Goal: Task Accomplishment & Management: Use online tool/utility

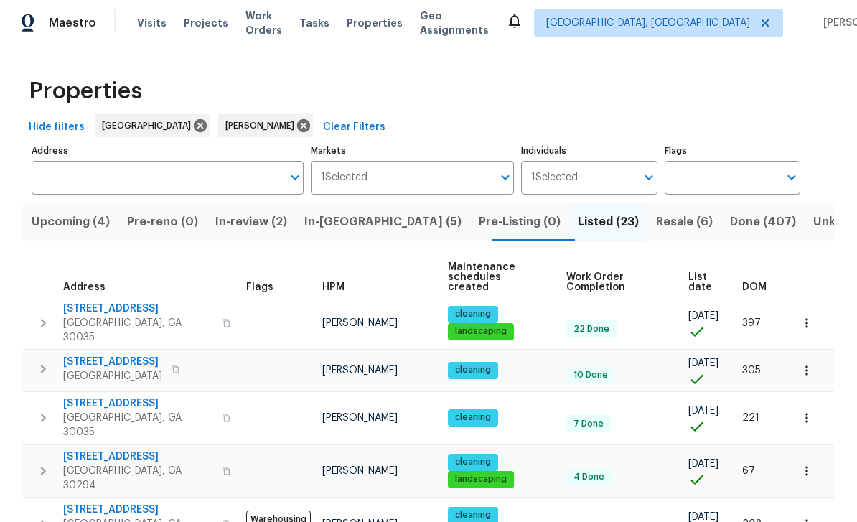
click at [271, 28] on span "Work Orders" at bounding box center [263, 23] width 37 height 29
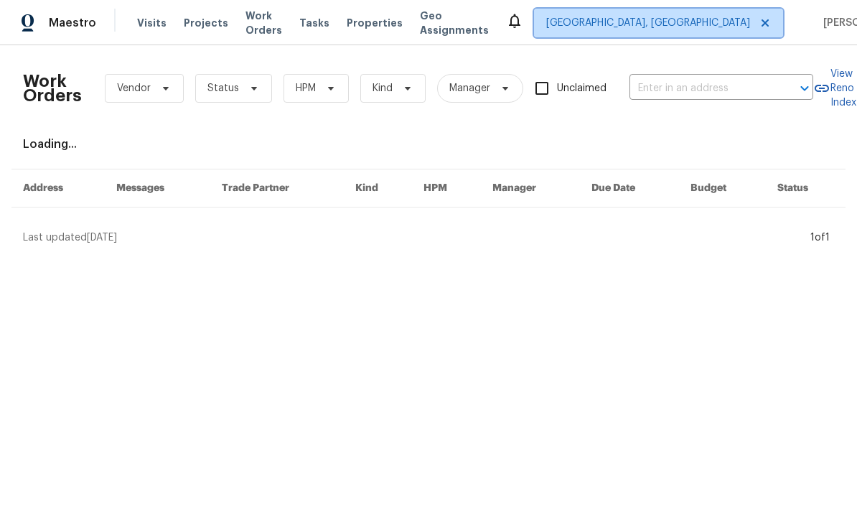
click at [664, 18] on span "[GEOGRAPHIC_DATA], [GEOGRAPHIC_DATA]" at bounding box center [648, 23] width 204 height 14
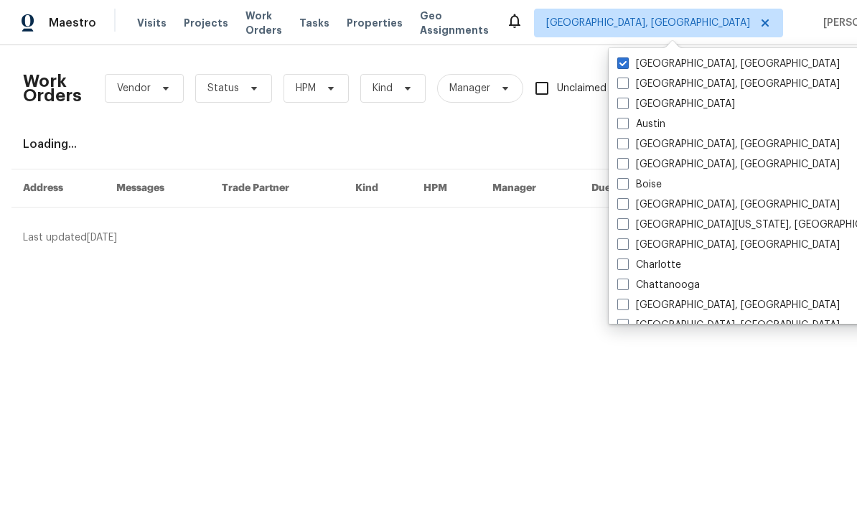
click at [628, 109] on label "[GEOGRAPHIC_DATA]" at bounding box center [676, 104] width 118 height 14
click at [626, 106] on input "[GEOGRAPHIC_DATA]" at bounding box center [621, 101] width 9 height 9
checkbox input "true"
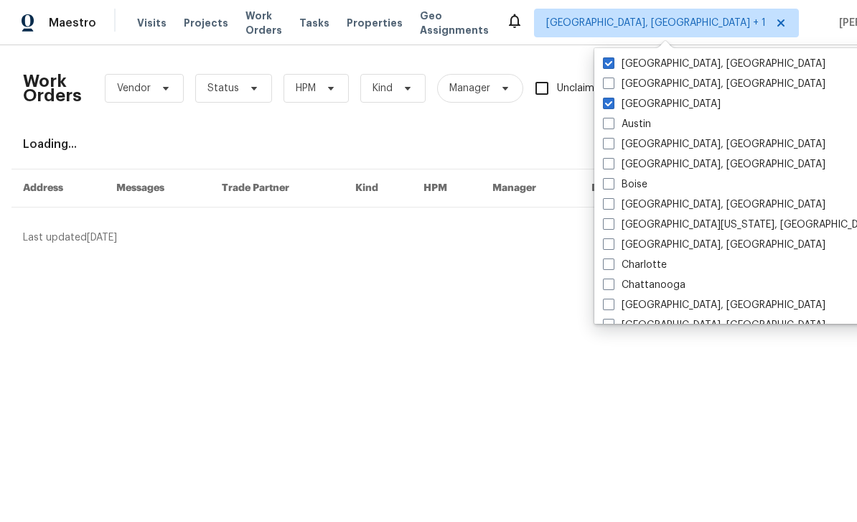
click at [667, 66] on label "[GEOGRAPHIC_DATA], [GEOGRAPHIC_DATA]" at bounding box center [714, 64] width 222 height 14
click at [612, 66] on input "[GEOGRAPHIC_DATA], [GEOGRAPHIC_DATA]" at bounding box center [607, 61] width 9 height 9
checkbox input "false"
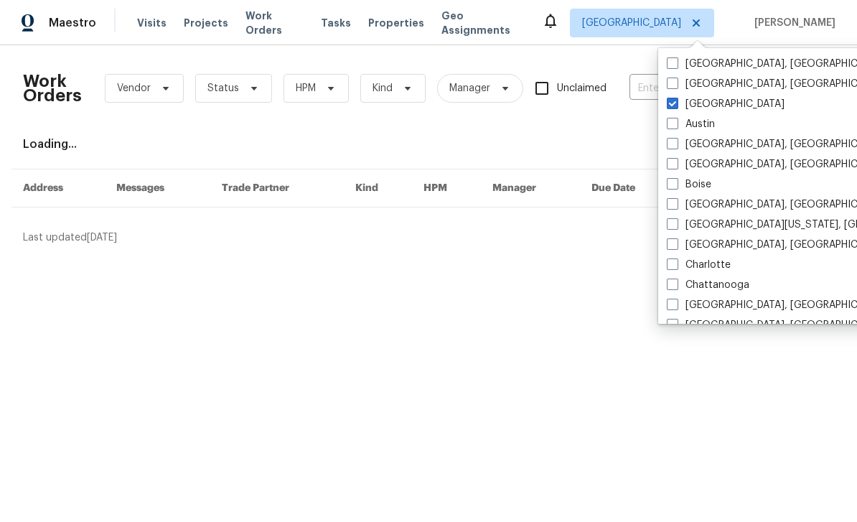
click at [654, 91] on input "text" at bounding box center [701, 88] width 144 height 22
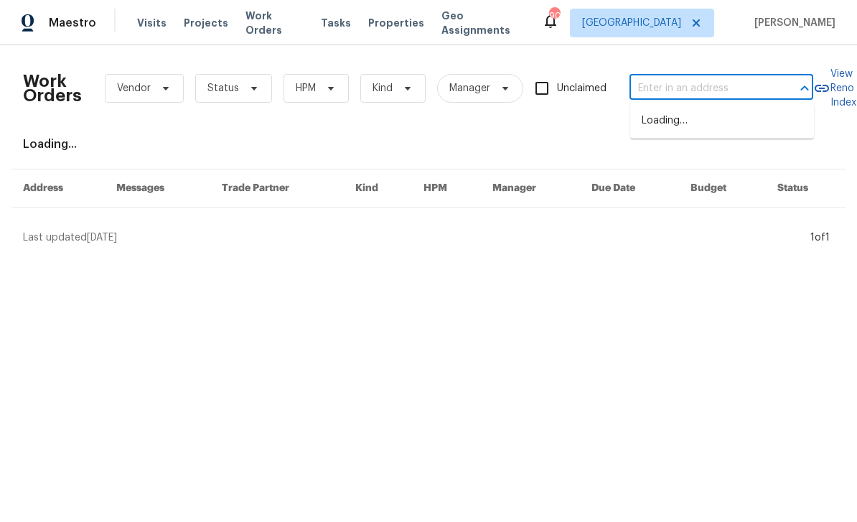
click at [671, 90] on input "text" at bounding box center [701, 88] width 144 height 22
paste input "[STREET_ADDRESS][PERSON_NAME]"
type input "[STREET_ADDRESS][PERSON_NAME]"
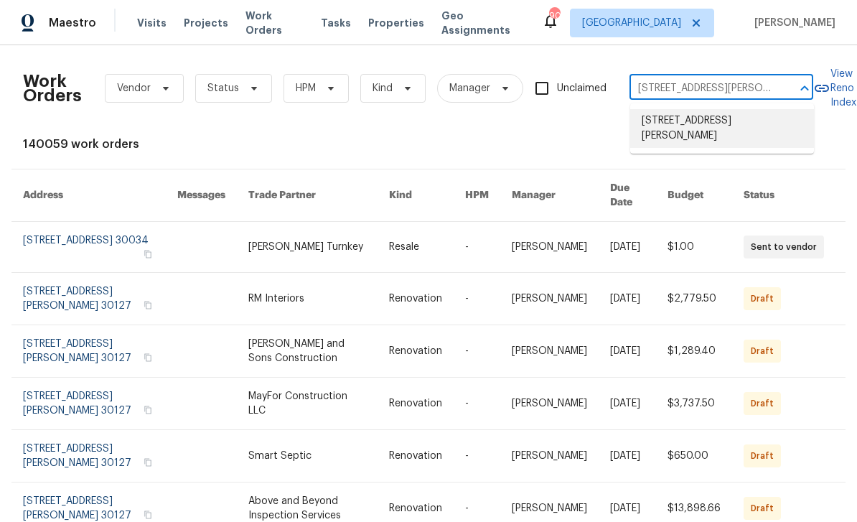
scroll to position [5, 0]
click at [673, 133] on li "[STREET_ADDRESS][PERSON_NAME]" at bounding box center [722, 128] width 184 height 39
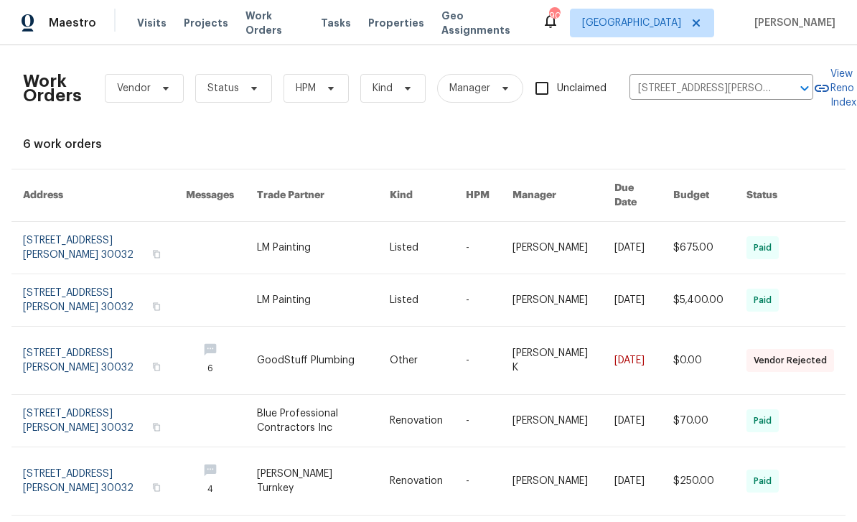
click at [79, 243] on link at bounding box center [104, 248] width 163 height 52
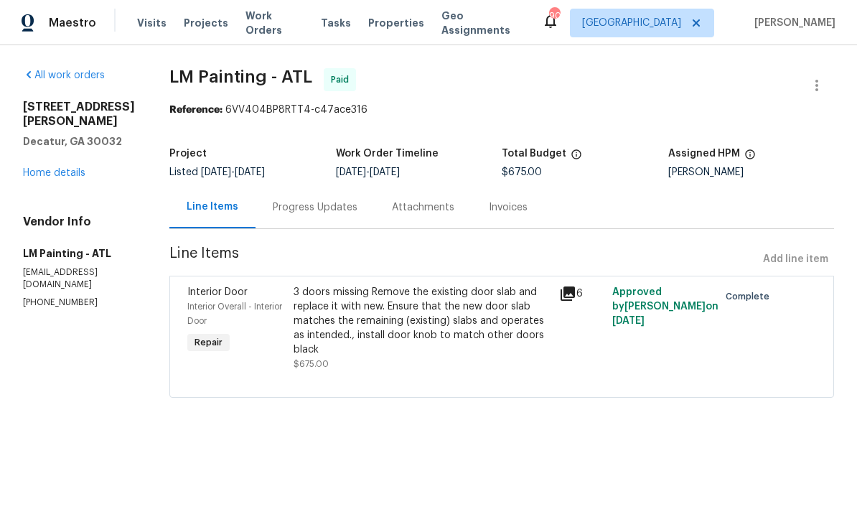
click at [60, 168] on link "Home details" at bounding box center [54, 173] width 62 height 10
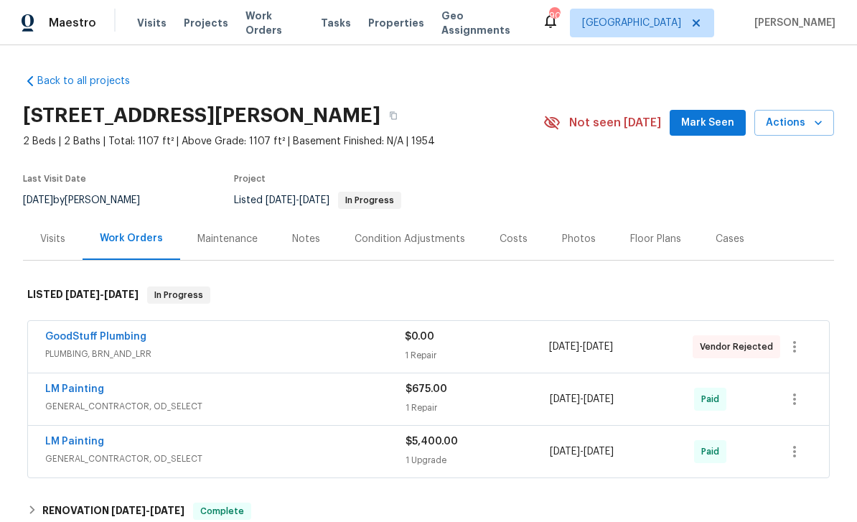
click at [711, 123] on span "Mark Seen" at bounding box center [707, 123] width 53 height 18
click at [304, 240] on div "Notes" at bounding box center [306, 239] width 28 height 14
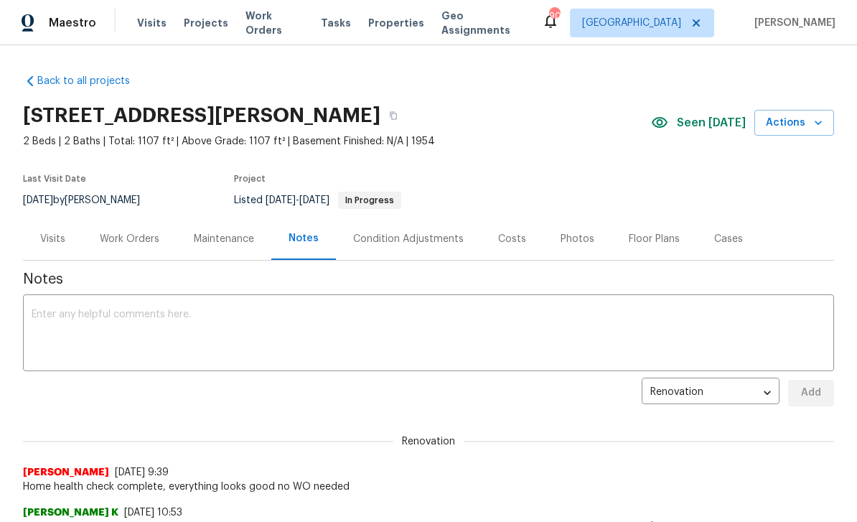
click at [673, 321] on textarea at bounding box center [429, 334] width 794 height 50
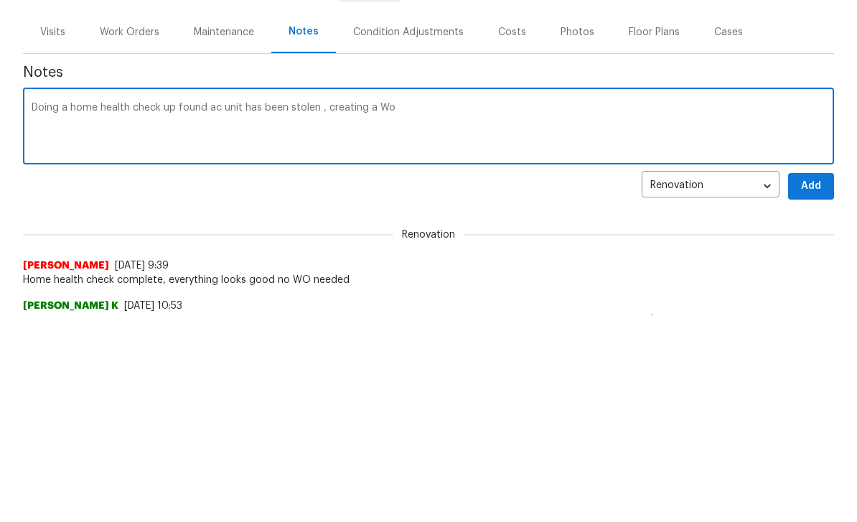
type textarea "Doing a home health check up found ac unit has been stolen , creating a Wo"
click at [804, 384] on span "Add" at bounding box center [810, 393] width 23 height 18
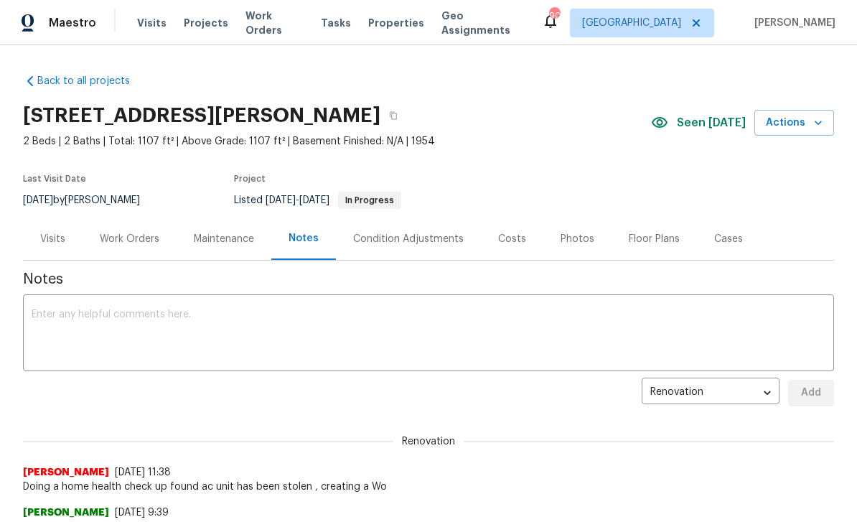
click at [127, 238] on div "Work Orders" at bounding box center [130, 239] width 60 height 14
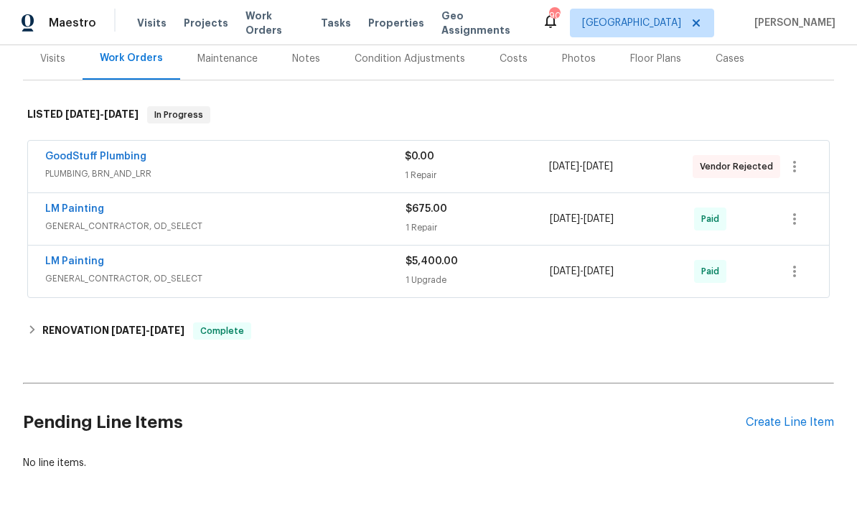
scroll to position [179, 0]
click at [786, 424] on div "Create Line Item" at bounding box center [790, 423] width 88 height 14
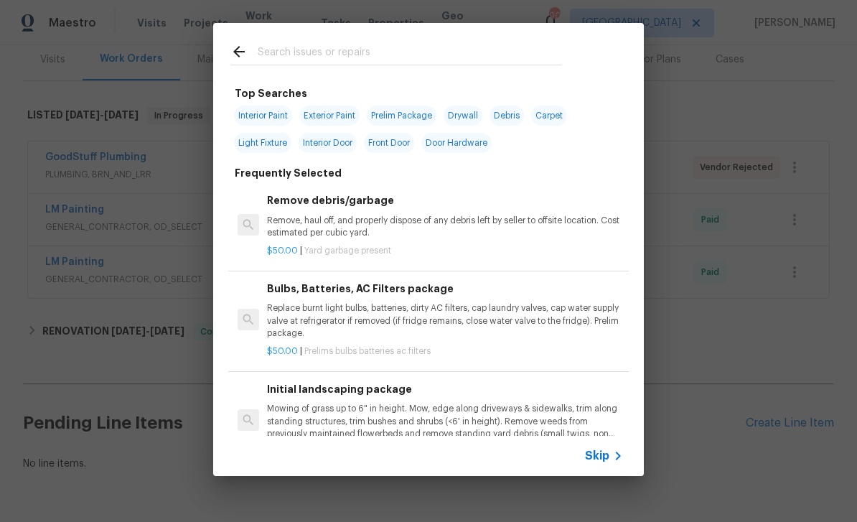
click at [274, 57] on input "text" at bounding box center [410, 54] width 304 height 22
type input "Hvac"
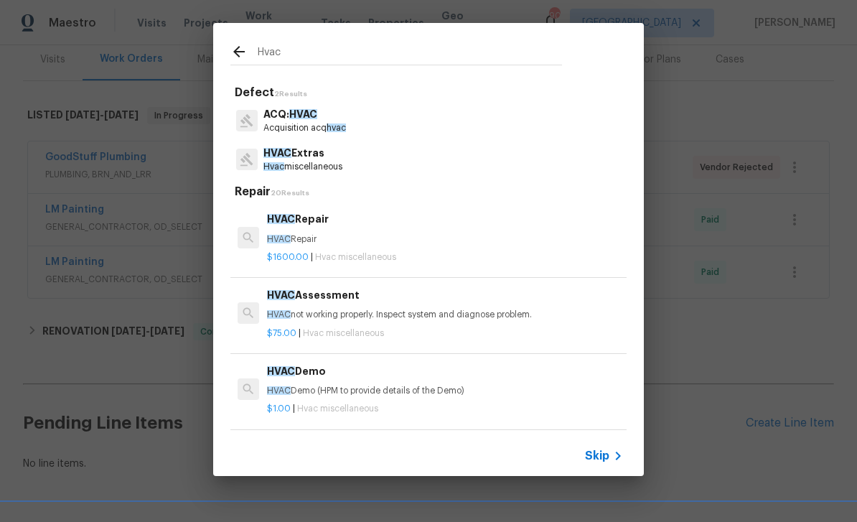
click at [307, 163] on p "Hvac miscellaneous" at bounding box center [302, 167] width 79 height 12
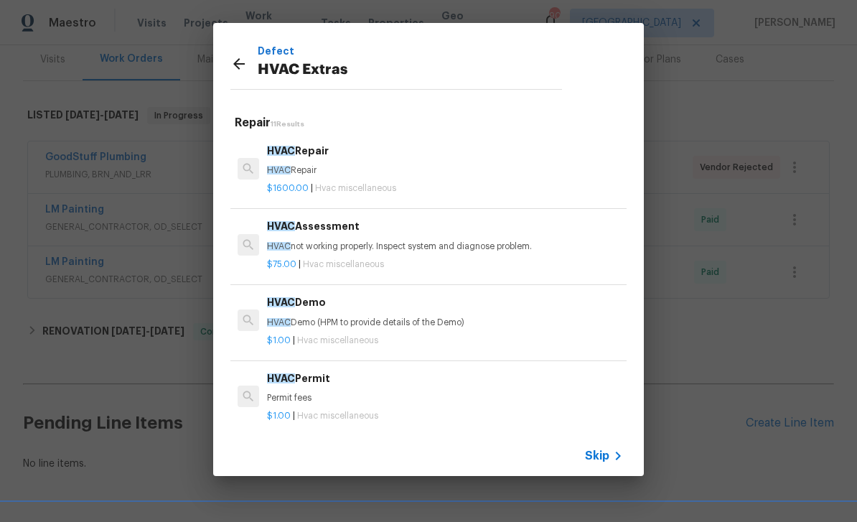
click at [351, 261] on span "Hvac miscellaneous" at bounding box center [343, 264] width 81 height 9
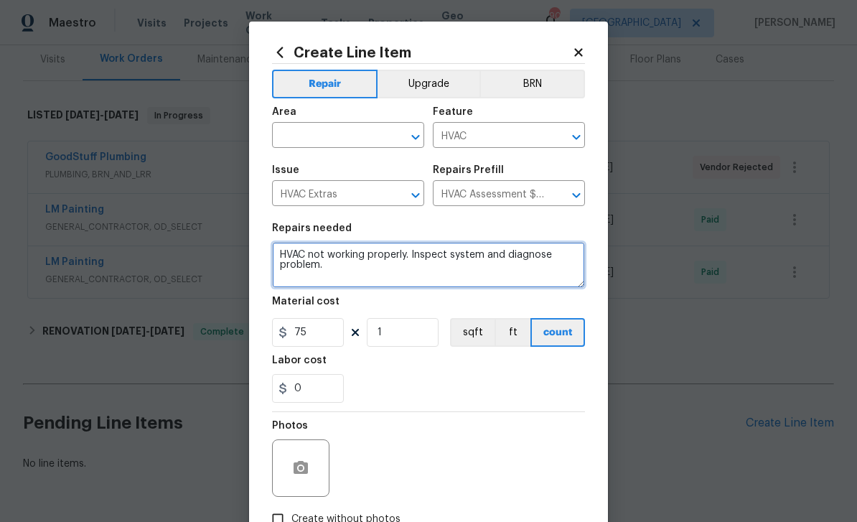
click at [283, 257] on textarea "HVAC not working properly. Inspect system and diagnose problem." at bounding box center [428, 265] width 313 height 46
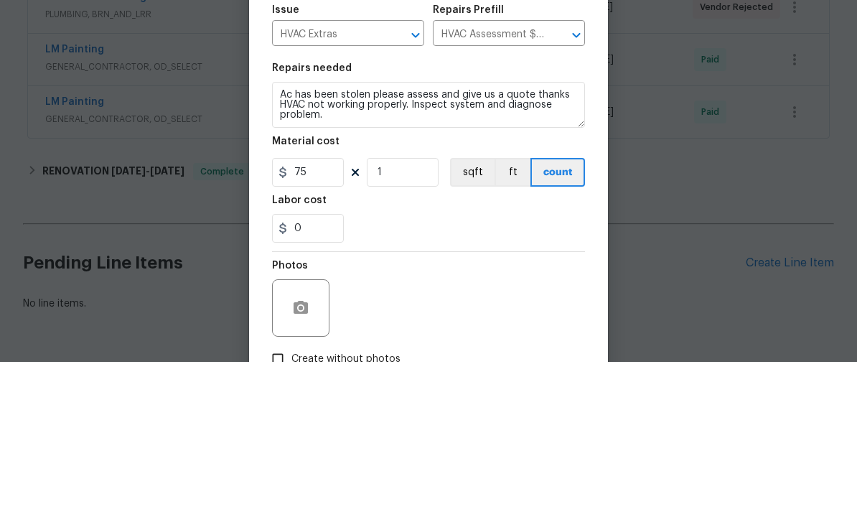
scroll to position [46, 0]
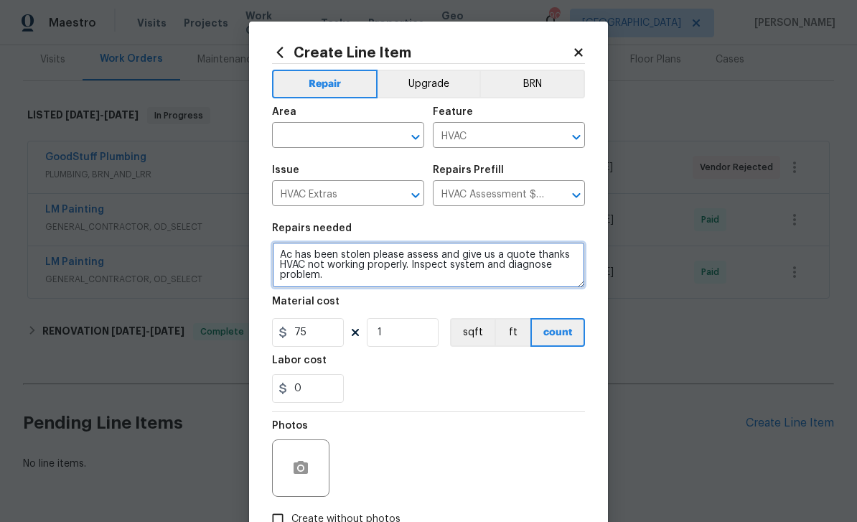
type textarea "Ac has been stolen please assess and give us a quote thanks HVAC not working pr…"
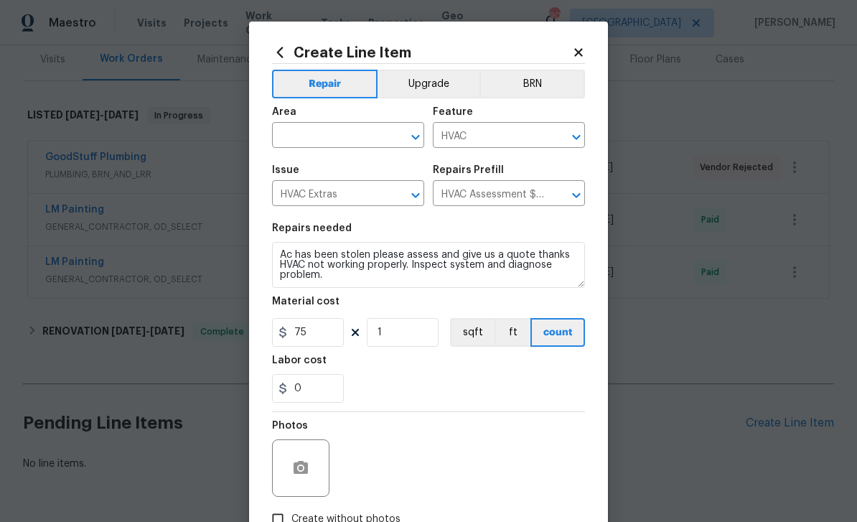
click at [326, 135] on input "text" at bounding box center [328, 137] width 112 height 22
click at [306, 204] on li "HVAC" at bounding box center [348, 216] width 152 height 24
type input "HVAC"
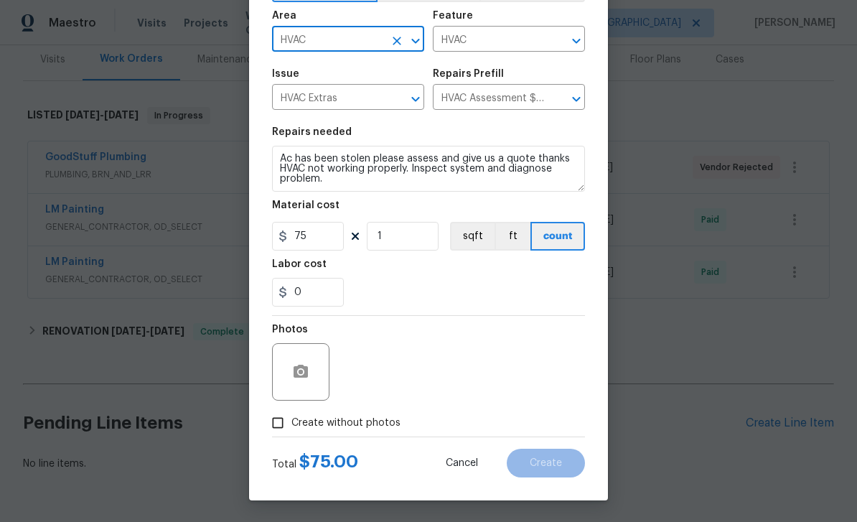
scroll to position [99, 0]
click at [278, 422] on input "Create without photos" at bounding box center [277, 422] width 27 height 27
checkbox input "true"
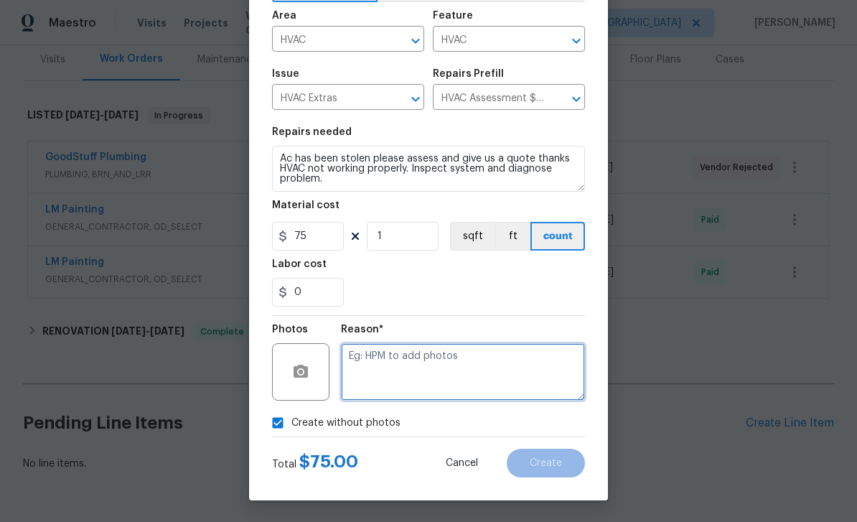
click at [545, 385] on textarea at bounding box center [463, 371] width 244 height 57
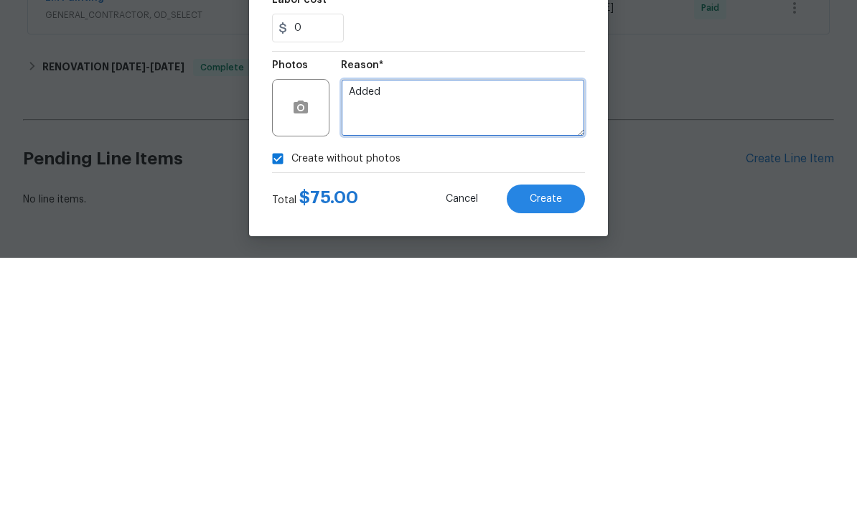
type textarea "Added"
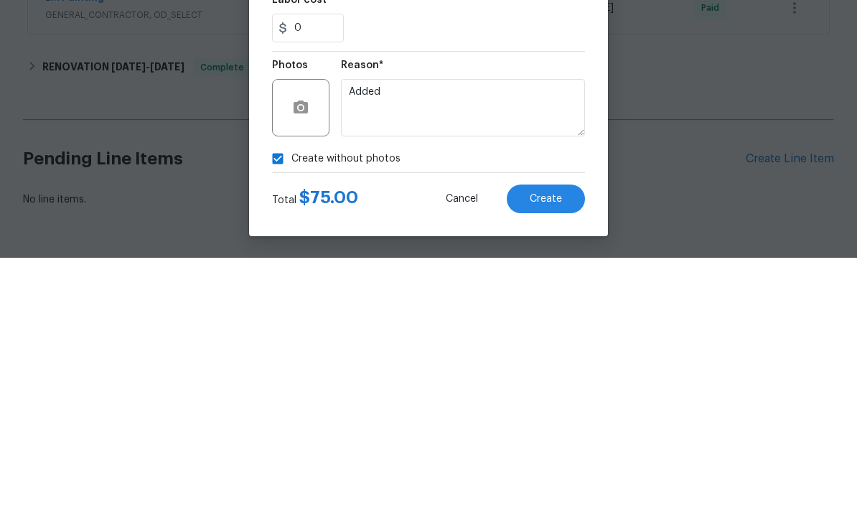
click at [542, 458] on span "Create" at bounding box center [546, 463] width 32 height 11
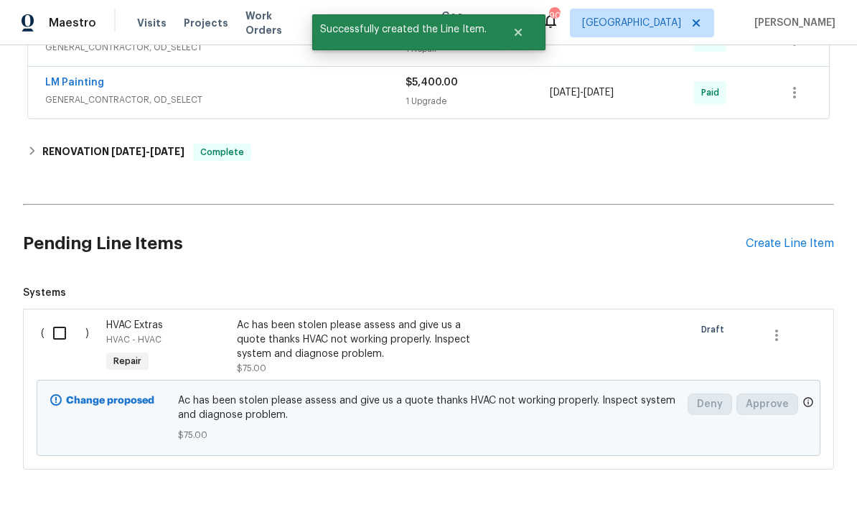
scroll to position [358, 0]
click at [61, 319] on input "checkbox" at bounding box center [64, 334] width 41 height 30
checkbox input "true"
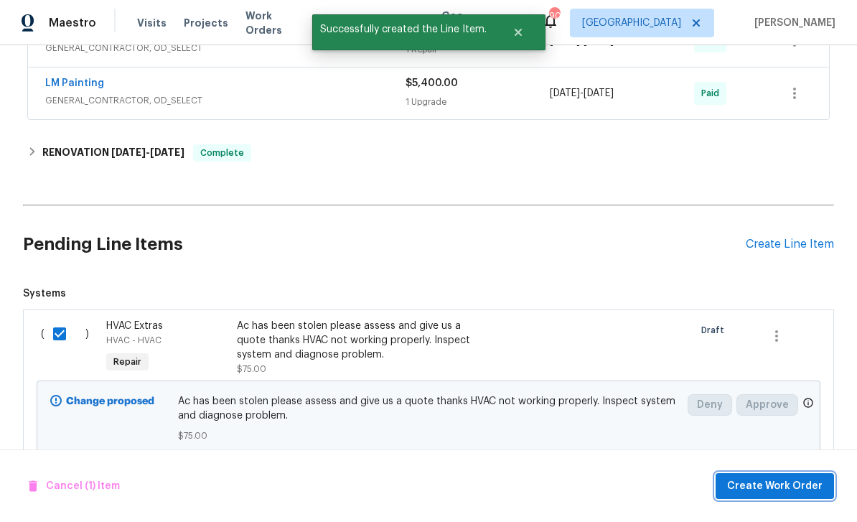
click at [789, 486] on span "Create Work Order" at bounding box center [774, 486] width 95 height 18
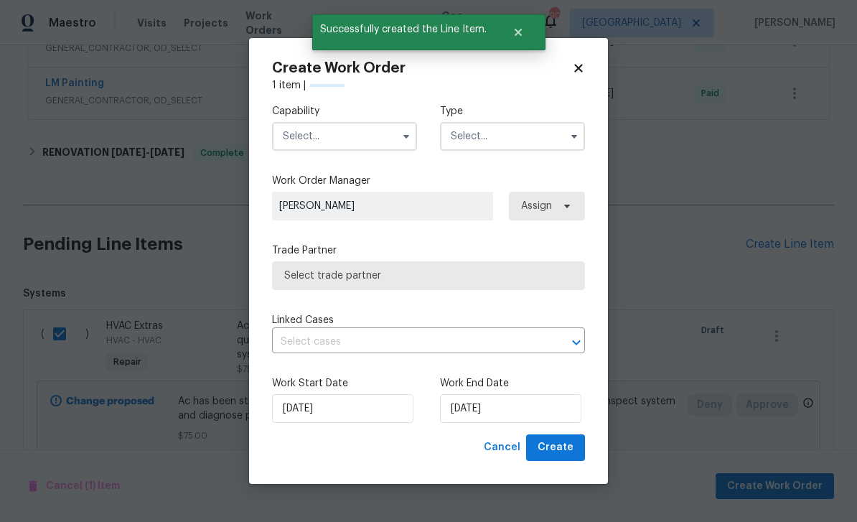
click at [321, 133] on input "text" at bounding box center [344, 136] width 145 height 29
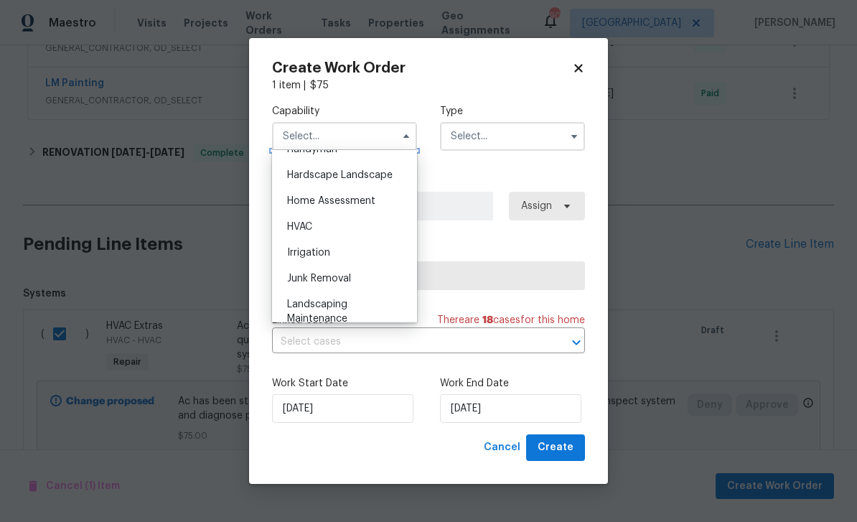
scroll to position [813, 0]
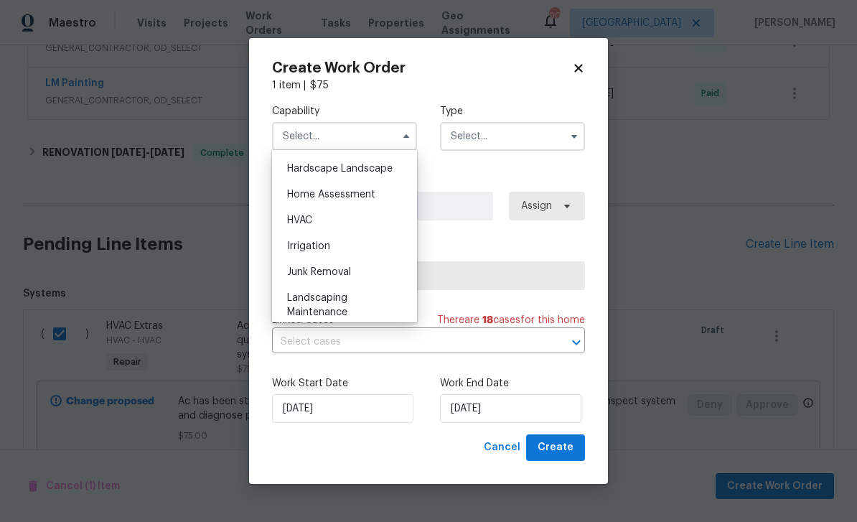
click at [312, 217] on span "HVAC" at bounding box center [299, 220] width 25 height 10
type input "HVAC"
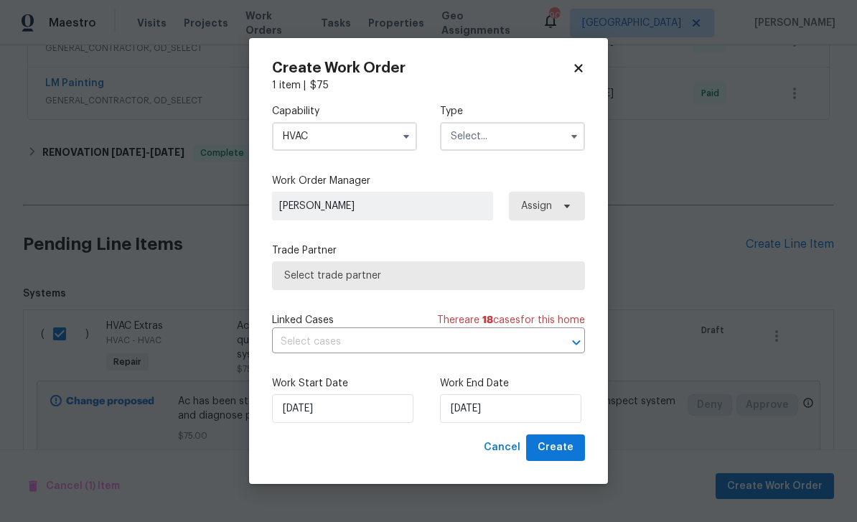
click at [525, 140] on input "text" at bounding box center [512, 136] width 145 height 29
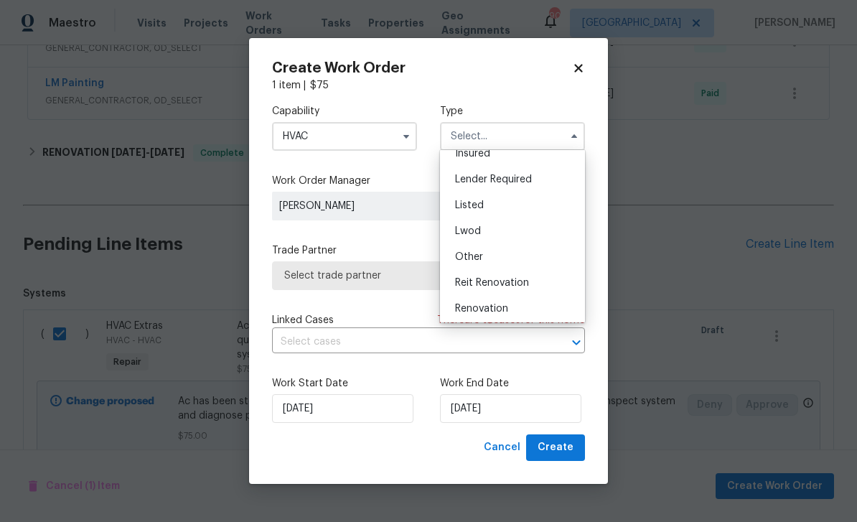
scroll to position [81, 0]
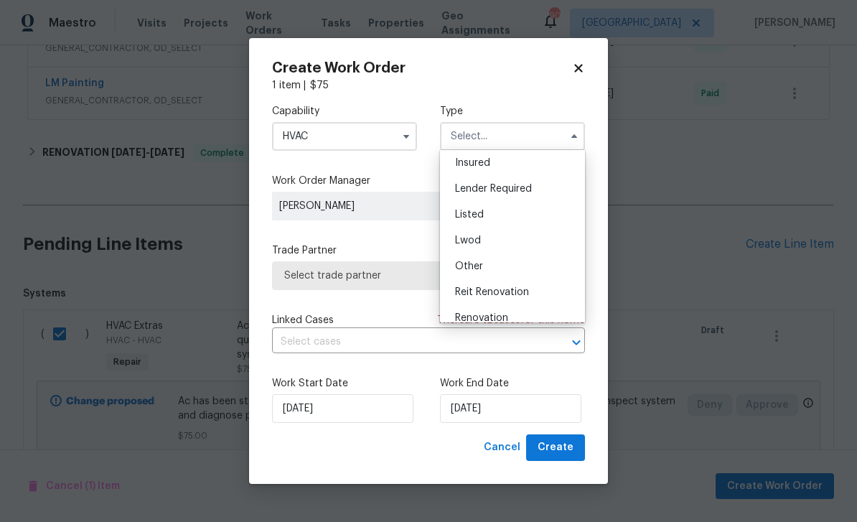
click at [503, 216] on div "Listed" at bounding box center [512, 215] width 138 height 26
type input "Listed"
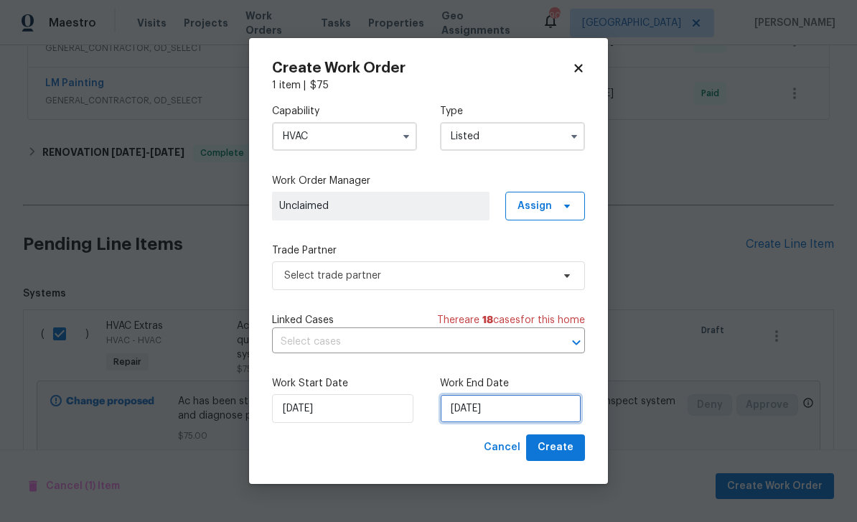
click at [527, 407] on input "[DATE]" at bounding box center [510, 408] width 141 height 29
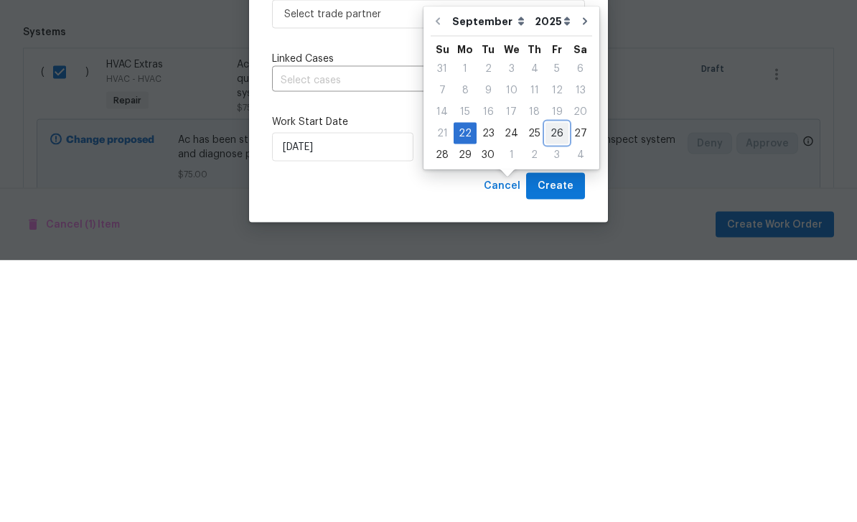
click at [551, 385] on div "26" at bounding box center [556, 395] width 23 height 20
type input "[DATE]"
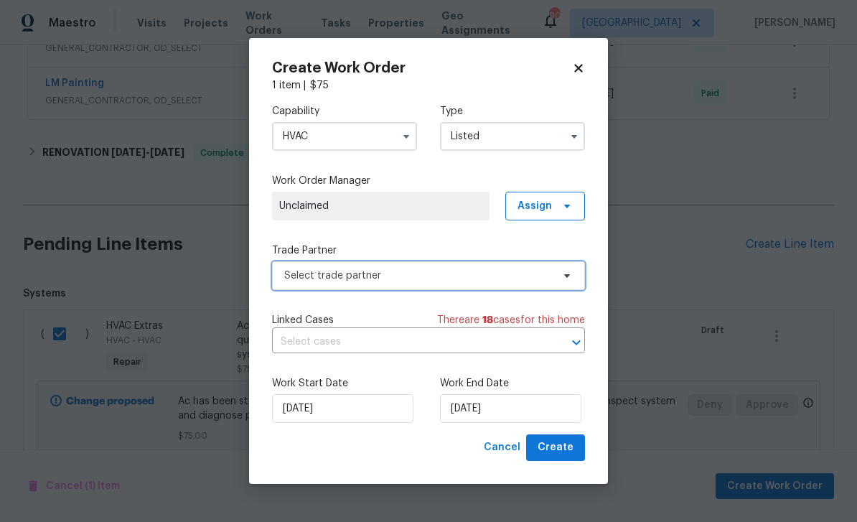
click at [523, 275] on span "Select trade partner" at bounding box center [418, 275] width 268 height 14
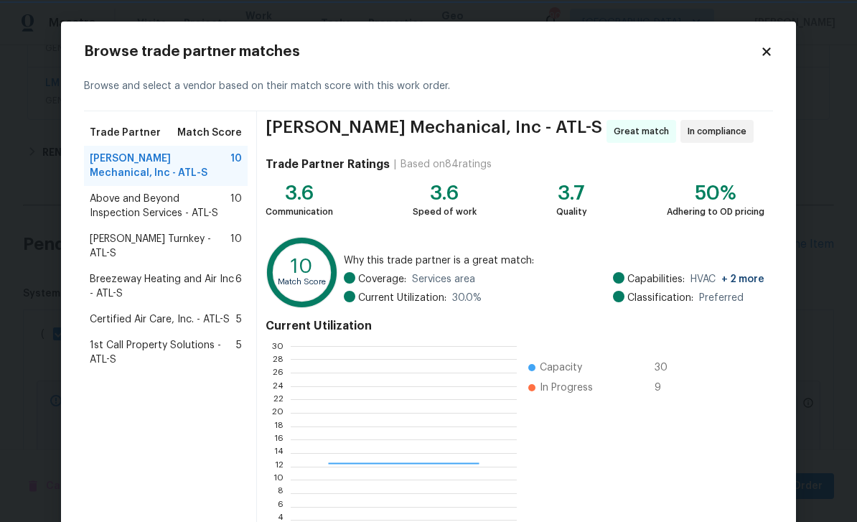
scroll to position [201, 225]
click at [131, 245] on span "[PERSON_NAME] Turnkey - ATL-S" at bounding box center [160, 246] width 141 height 29
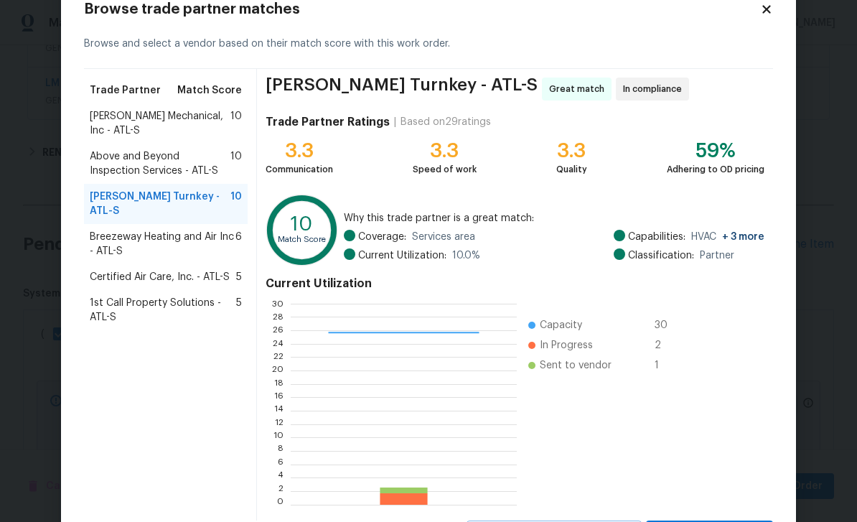
scroll to position [96, 0]
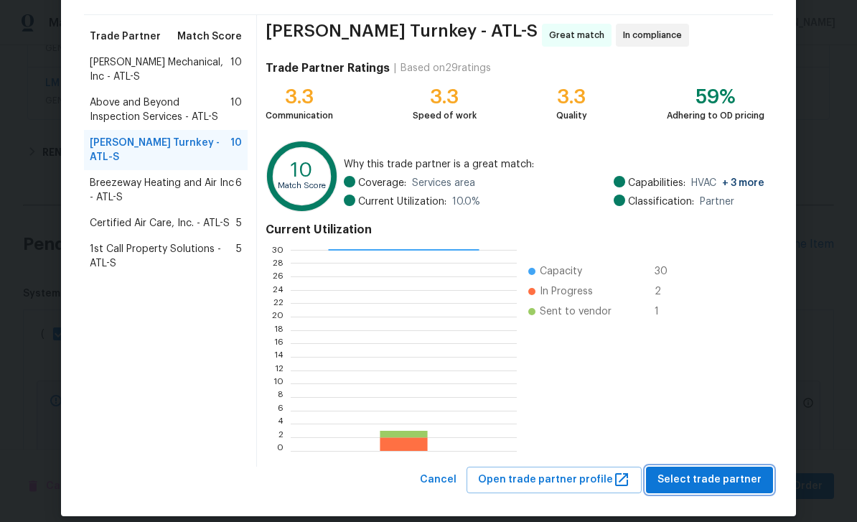
click at [734, 479] on span "Select trade partner" at bounding box center [709, 480] width 104 height 18
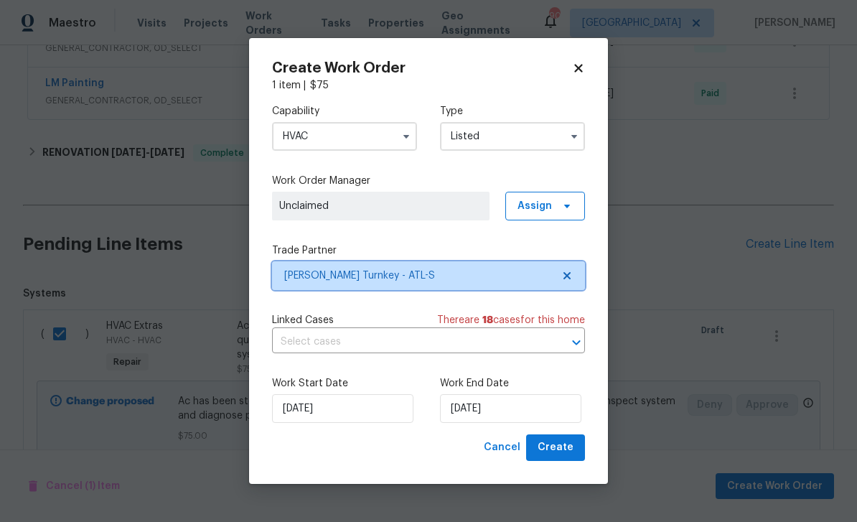
scroll to position [0, 0]
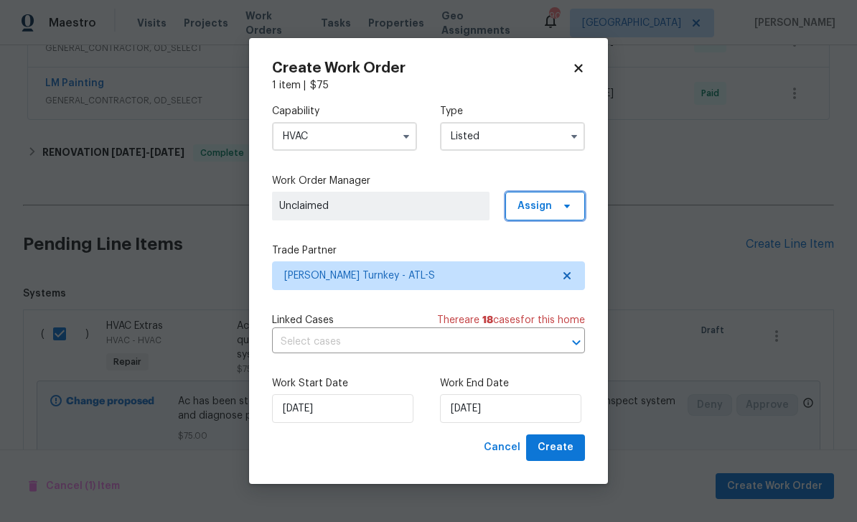
click at [563, 207] on icon at bounding box center [566, 205] width 11 height 11
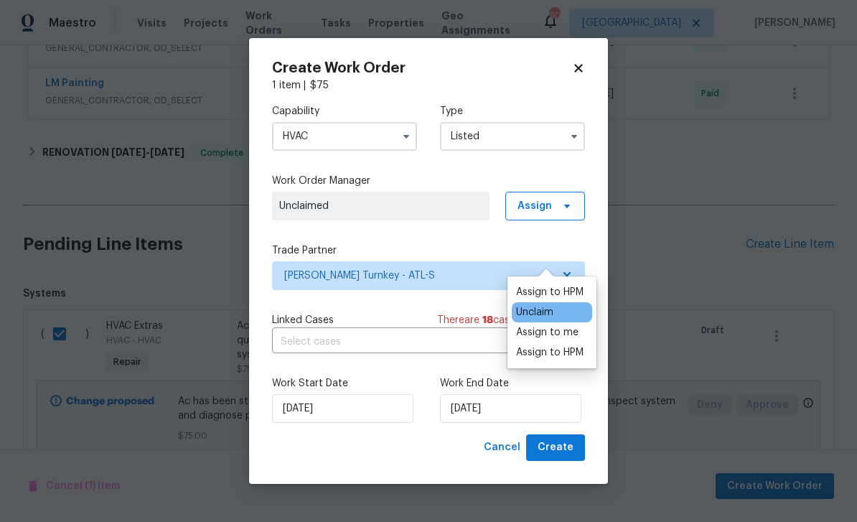
click at [550, 345] on div "Assign to HPM" at bounding box center [549, 352] width 67 height 14
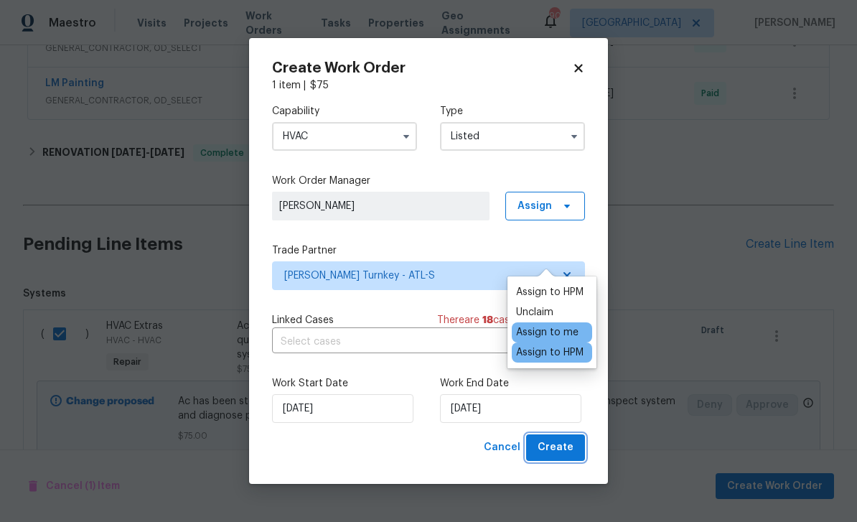
click at [563, 450] on span "Create" at bounding box center [555, 447] width 36 height 18
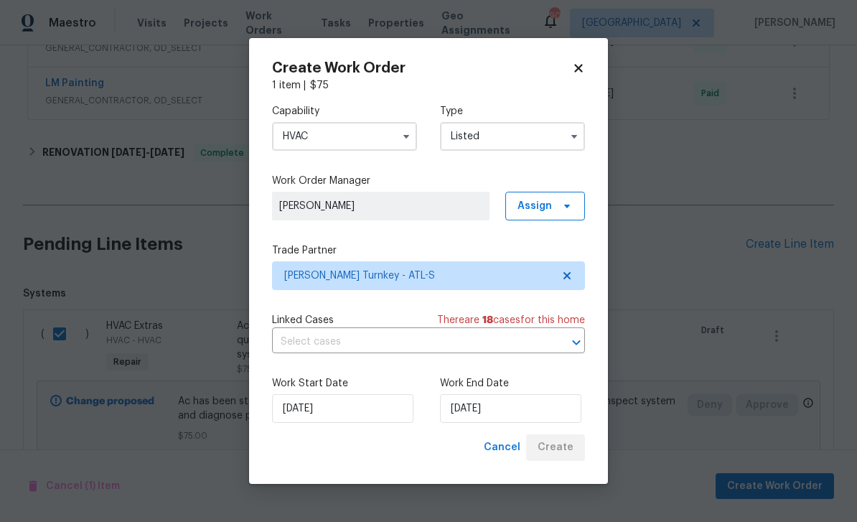
checkbox input "false"
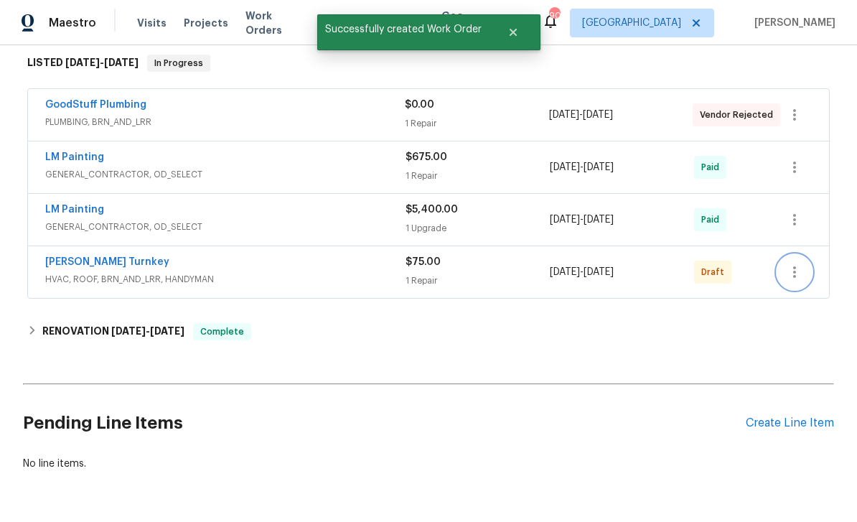
click at [797, 263] on icon "button" at bounding box center [794, 271] width 17 height 17
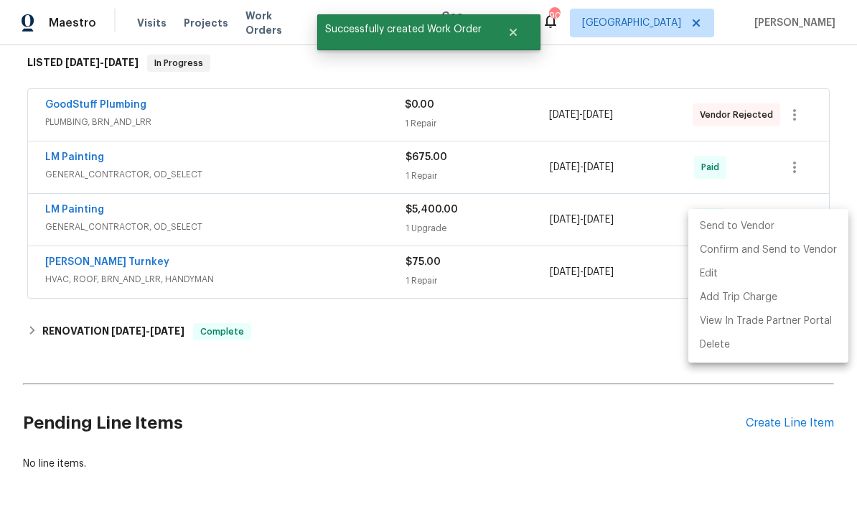
click at [746, 224] on li "Send to Vendor" at bounding box center [768, 227] width 160 height 24
click at [604, 329] on div at bounding box center [428, 261] width 857 height 522
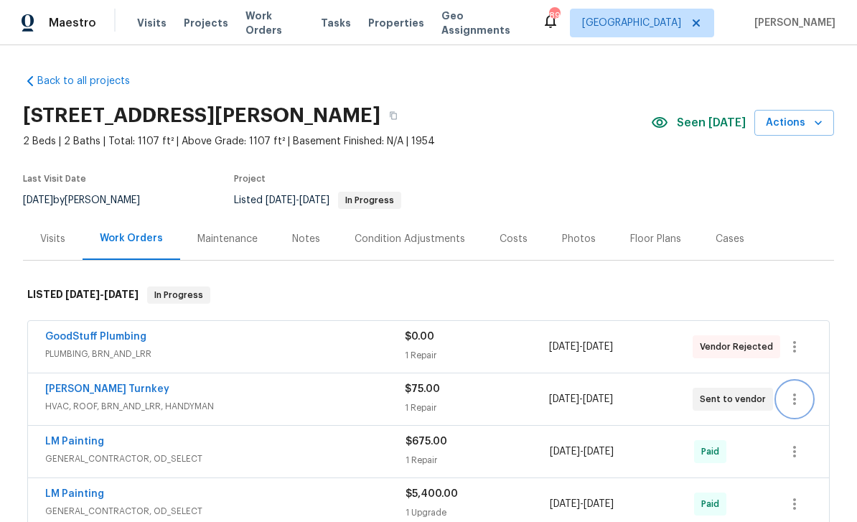
scroll to position [0, 0]
click at [389, 111] on icon "button" at bounding box center [393, 115] width 9 height 9
